Goal: Check status

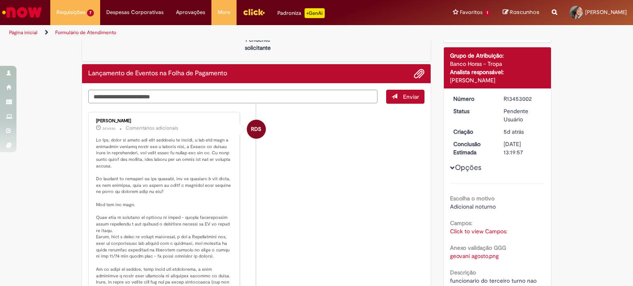
scroll to position [82, 0]
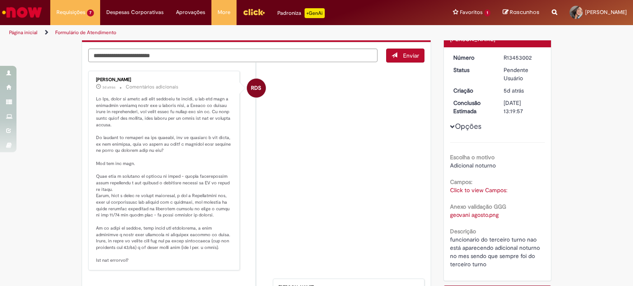
click at [16, 5] on img "Ir para a Homepage" at bounding box center [22, 12] width 42 height 16
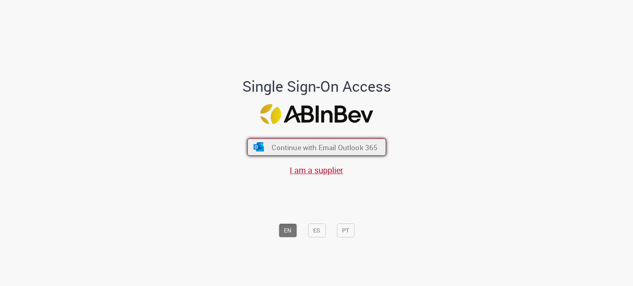
click at [326, 142] on button "Continue with Email Outlook 365" at bounding box center [316, 147] width 139 height 17
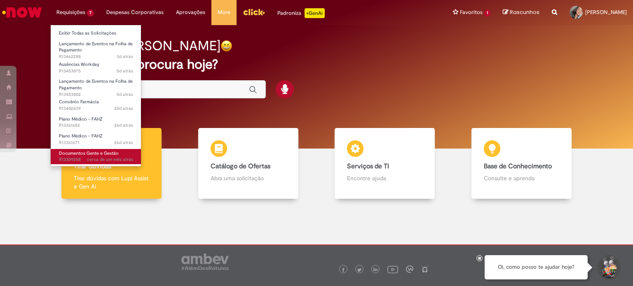
click at [96, 159] on span "cerca de um mês atrás" at bounding box center [110, 160] width 46 height 6
